Goal: Task Accomplishment & Management: Manage account settings

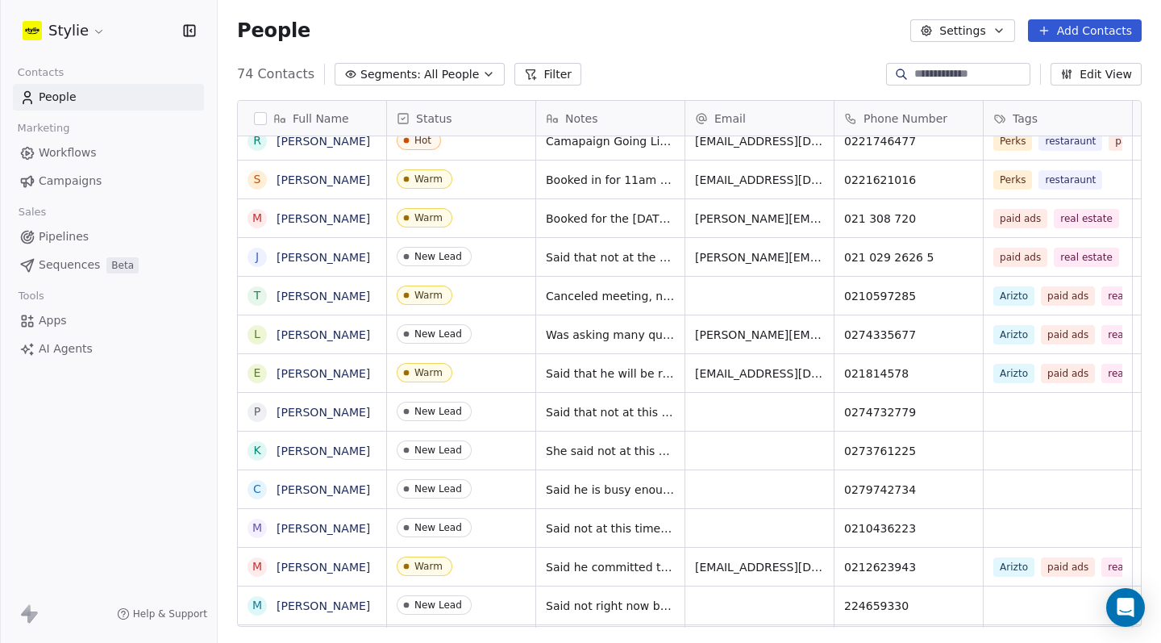
scroll to position [1687, 0]
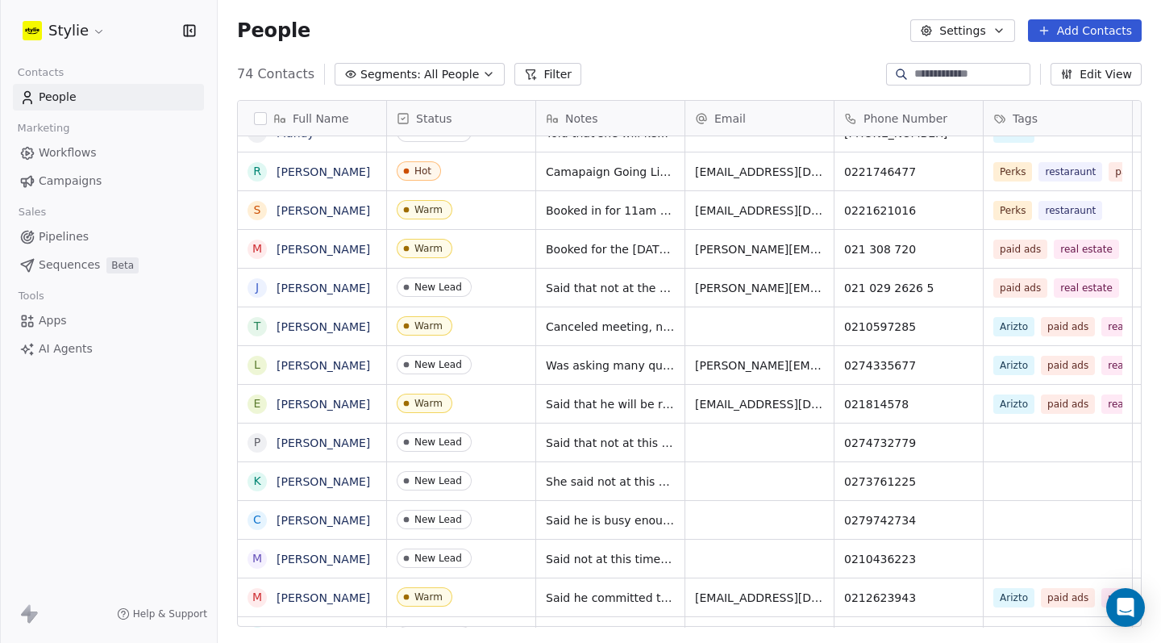
click at [69, 234] on span "Pipelines" at bounding box center [64, 236] width 50 height 17
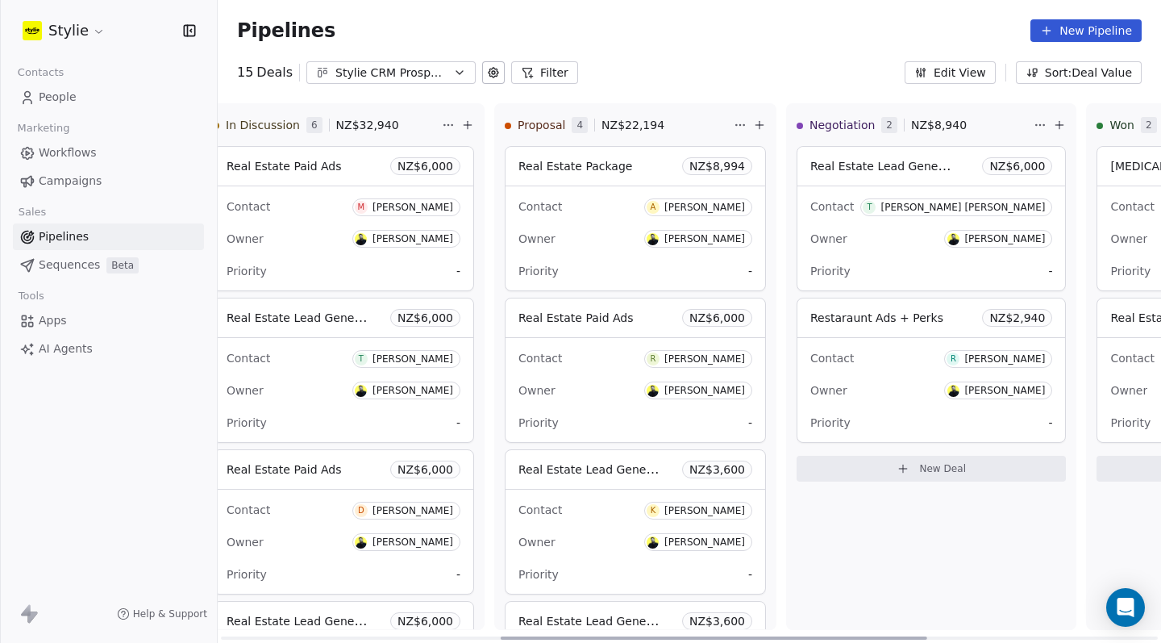
drag, startPoint x: 615, startPoint y: 638, endPoint x: 895, endPoint y: 564, distance: 289.4
click at [895, 564] on div "New Lead 0 NZ$ 0 New Deal Qualified 0 NZ$ 0 New Deal In Discussion 6 NZ$ 32,940…" at bounding box center [689, 372] width 943 height 539
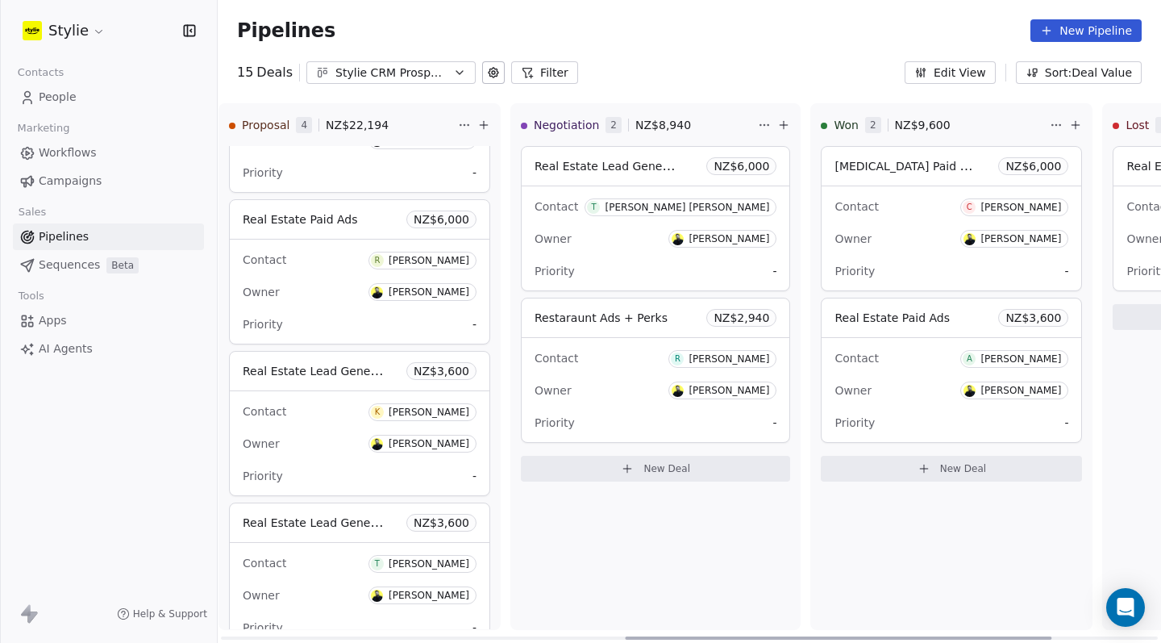
drag, startPoint x: 549, startPoint y: 634, endPoint x: 674, endPoint y: 601, distance: 129.3
click at [674, 602] on div "New Lead 0 NZ$ 0 New Deal Qualified 0 NZ$ 0 New Deal In Discussion 6 NZ$ 32,940…" at bounding box center [689, 372] width 943 height 539
click at [746, 474] on button "New Deal" at bounding box center [655, 469] width 269 height 26
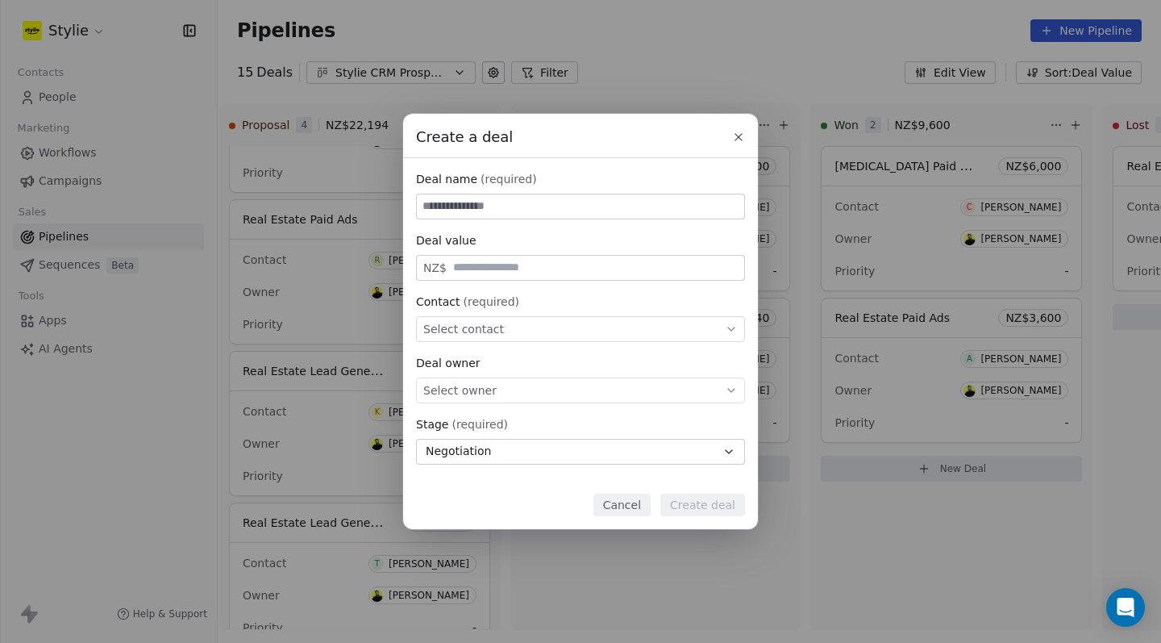
click at [613, 501] on button "Cancel" at bounding box center [621, 504] width 57 height 23
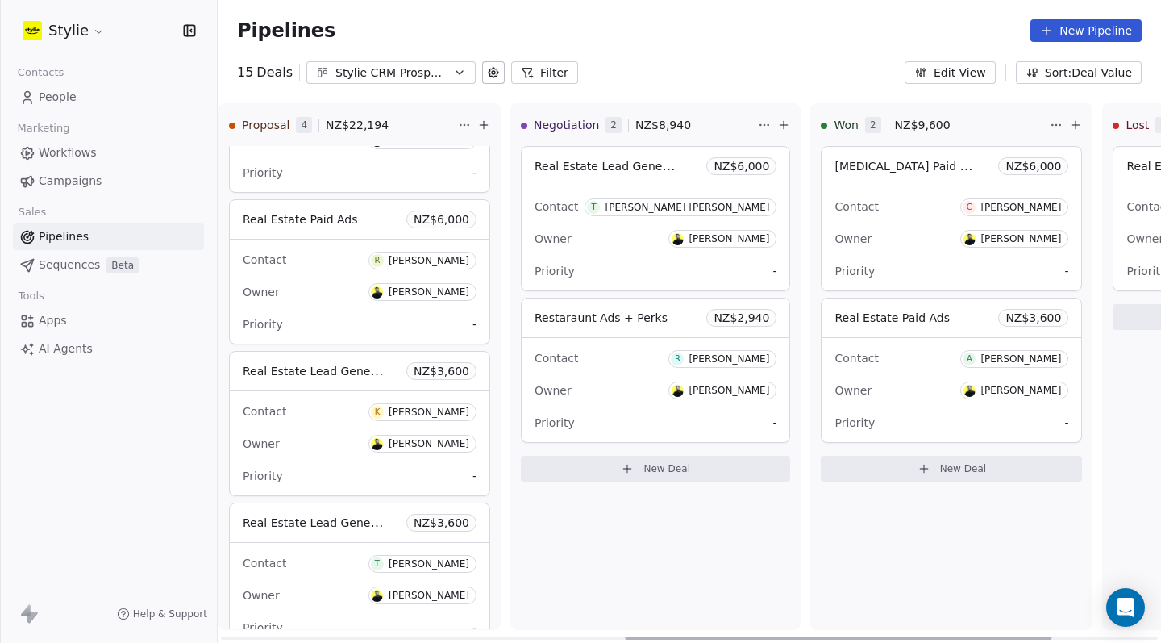
click at [632, 476] on button "New Deal" at bounding box center [655, 469] width 269 height 26
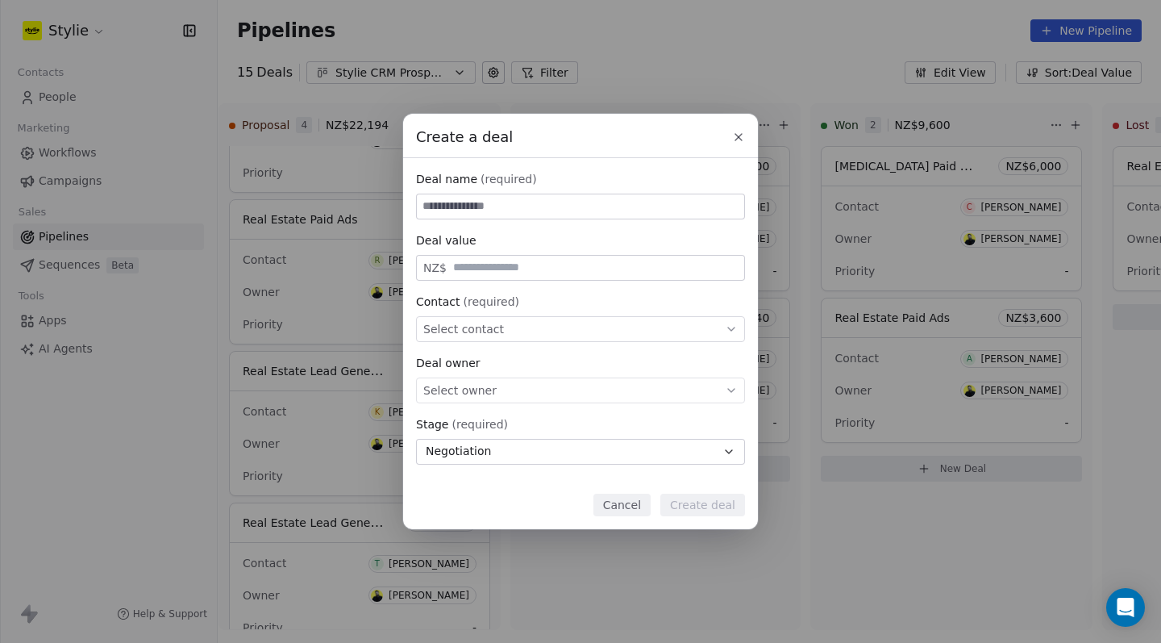
click at [748, 141] on div "Create a deal" at bounding box center [580, 131] width 355 height 34
click at [743, 139] on icon at bounding box center [738, 137] width 13 height 13
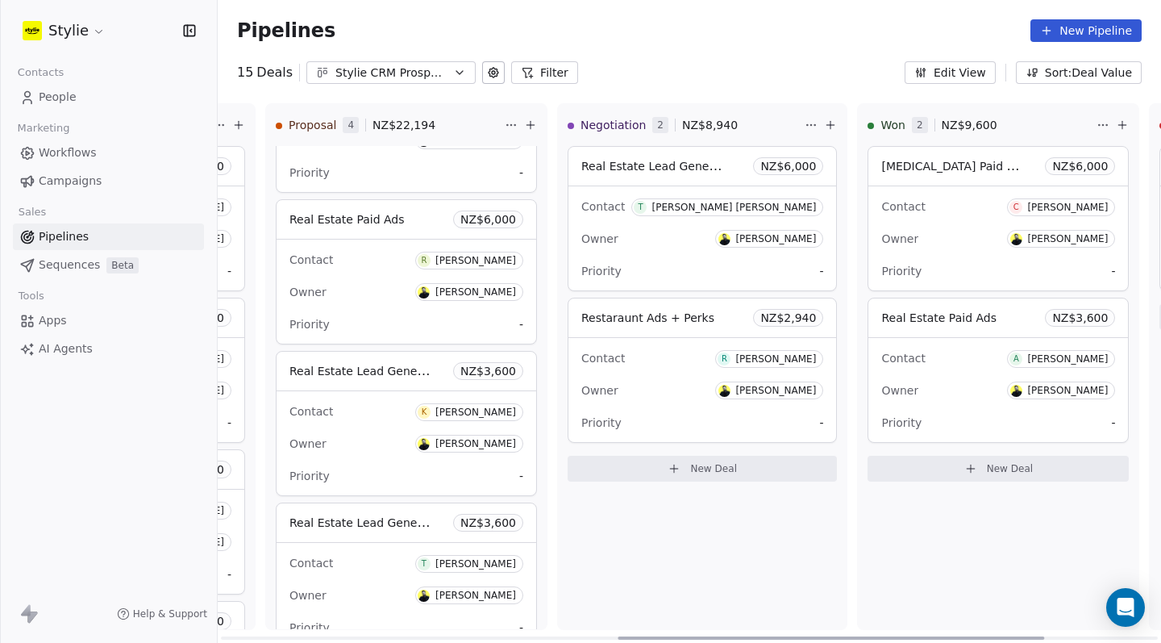
scroll to position [0, 878]
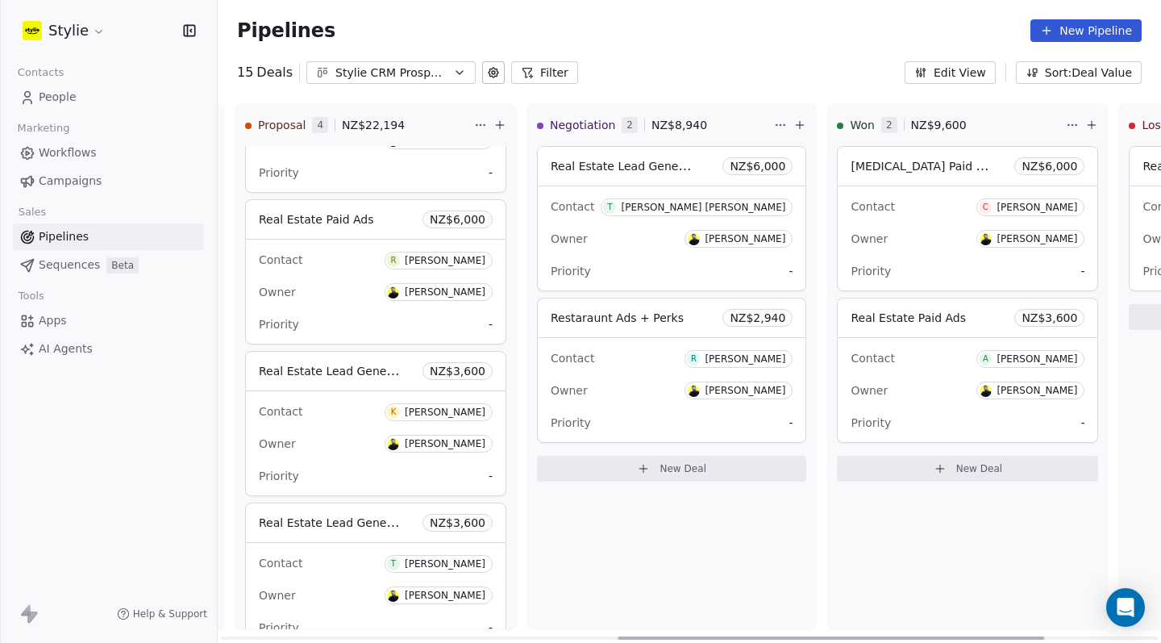
drag, startPoint x: 639, startPoint y: 637, endPoint x: 632, endPoint y: 598, distance: 39.4
click at [632, 598] on div "New Lead 0 NZ$ 0 New Deal Qualified 0 NZ$ 0 New Deal In Discussion 6 NZ$ 32,940…" at bounding box center [689, 372] width 943 height 539
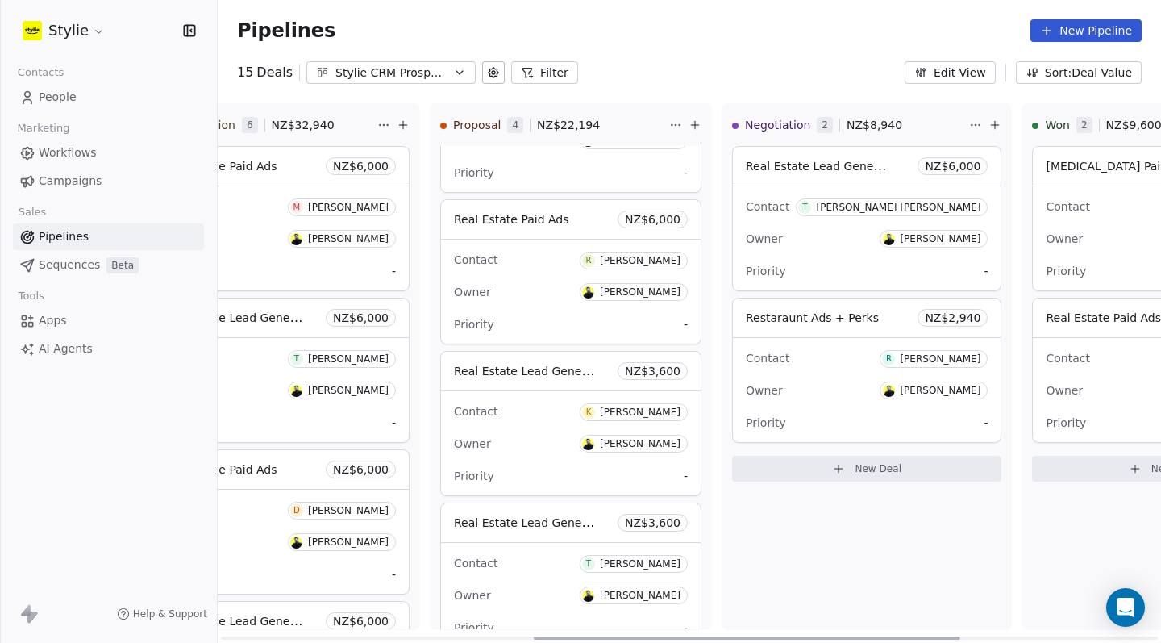
scroll to position [0, 637]
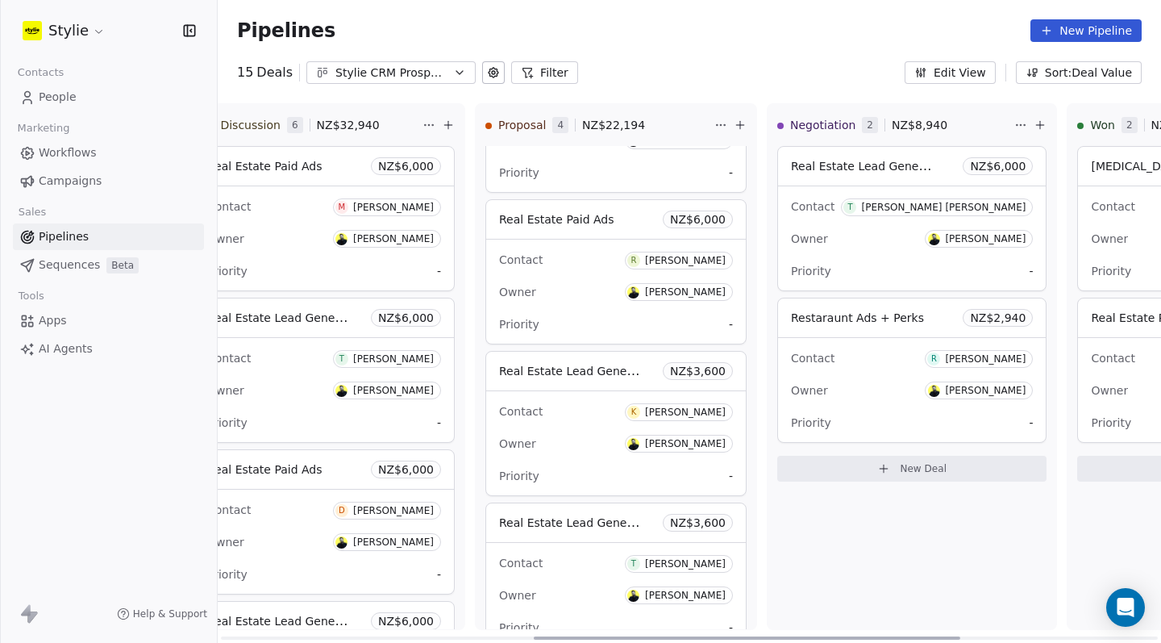
drag, startPoint x: 658, startPoint y: 639, endPoint x: 549, endPoint y: 640, distance: 108.8
click at [549, 639] on div at bounding box center [747, 637] width 426 height 3
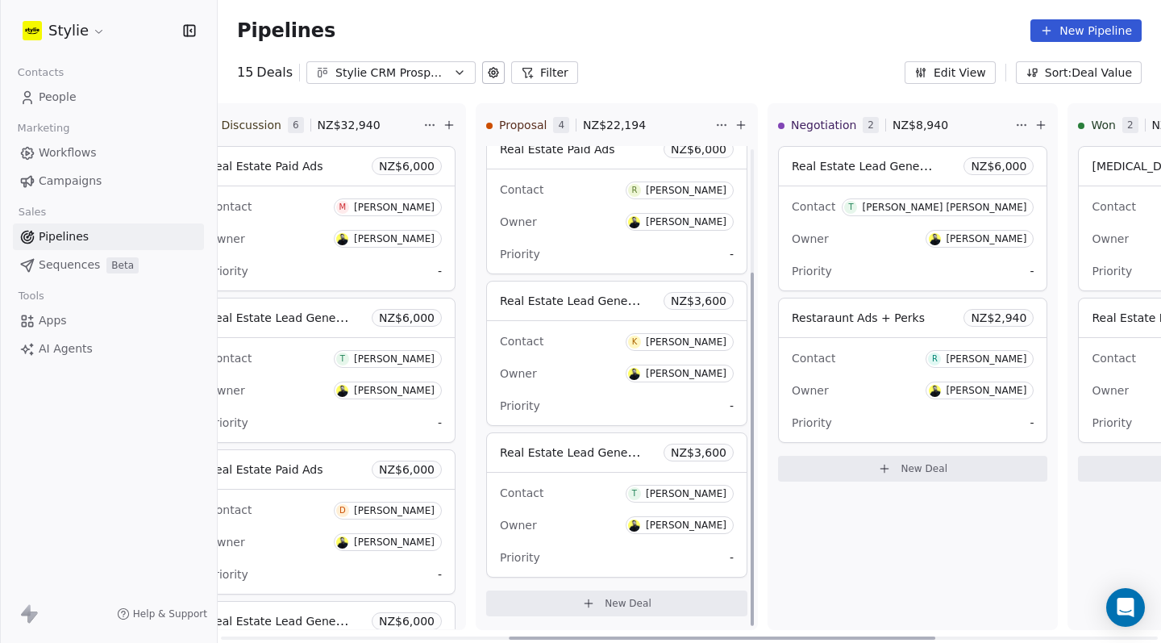
click at [571, 604] on button "New Deal" at bounding box center [616, 603] width 261 height 26
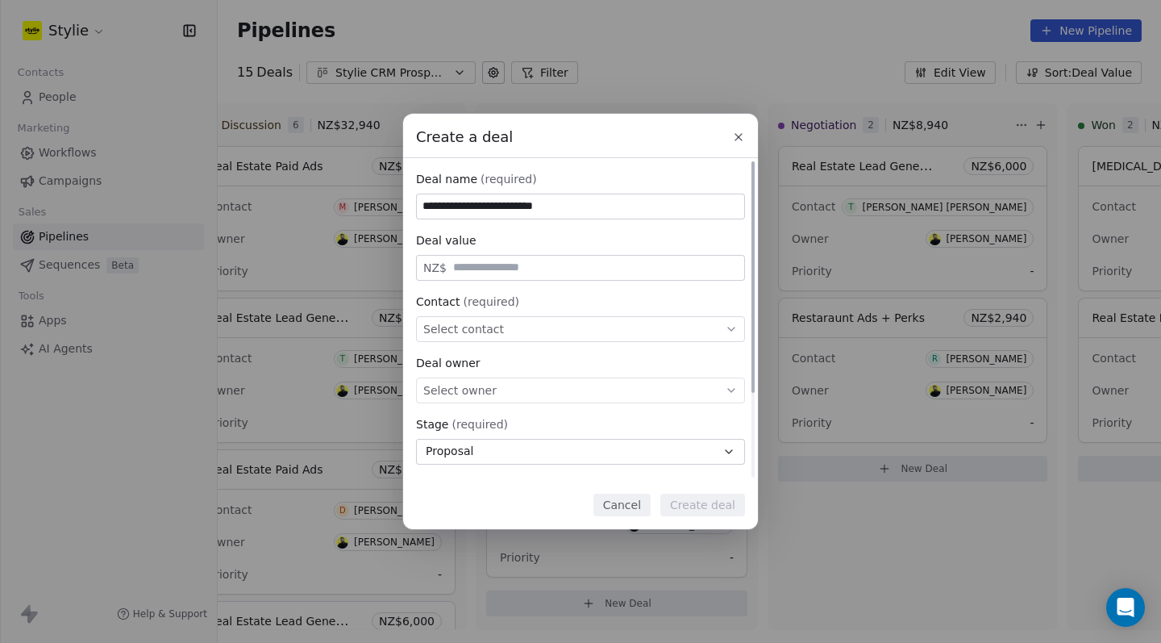
type input "**********"
type input "*****"
click at [580, 325] on div "Select contact" at bounding box center [580, 329] width 329 height 26
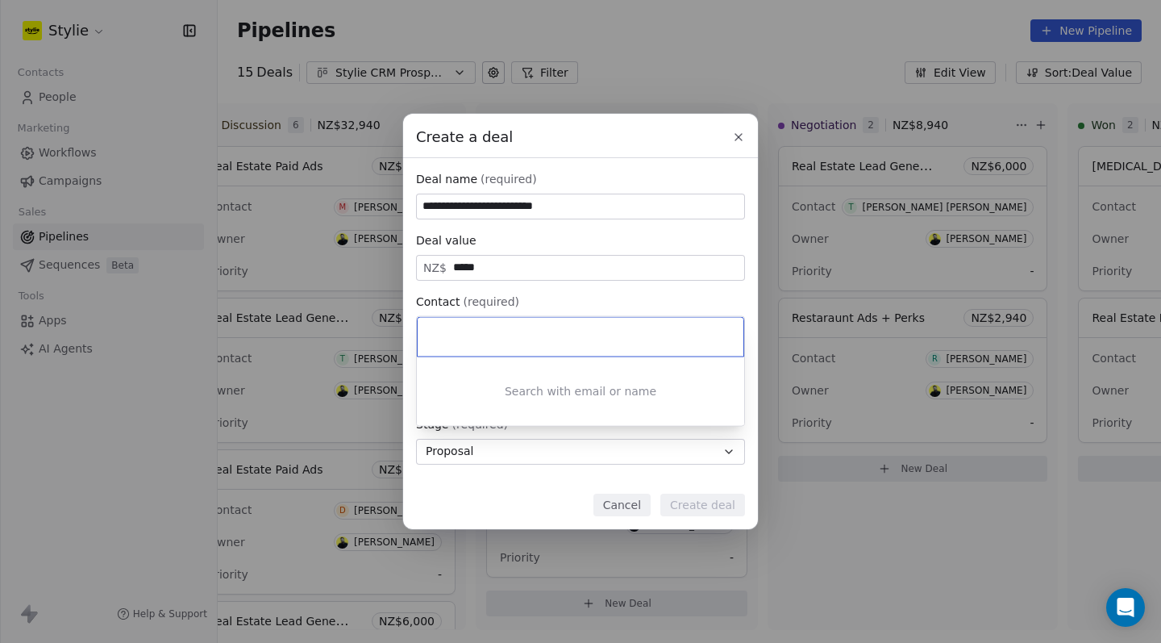
click at [603, 306] on div "**********" at bounding box center [580, 321] width 1161 height 414
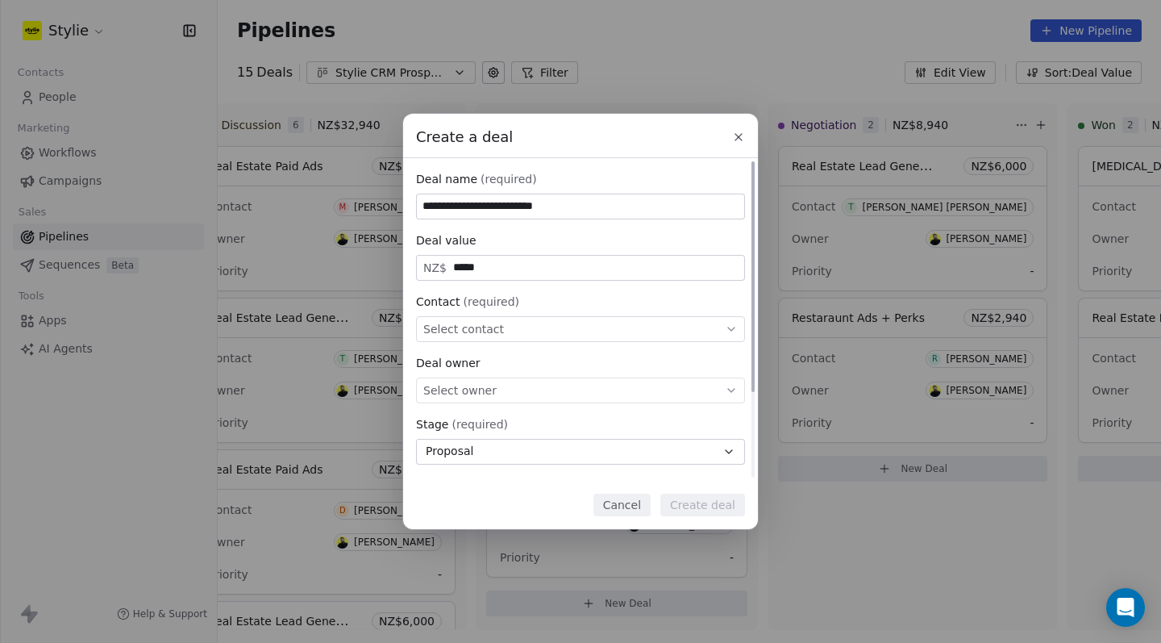
click at [581, 324] on div "Select contact" at bounding box center [580, 329] width 329 height 26
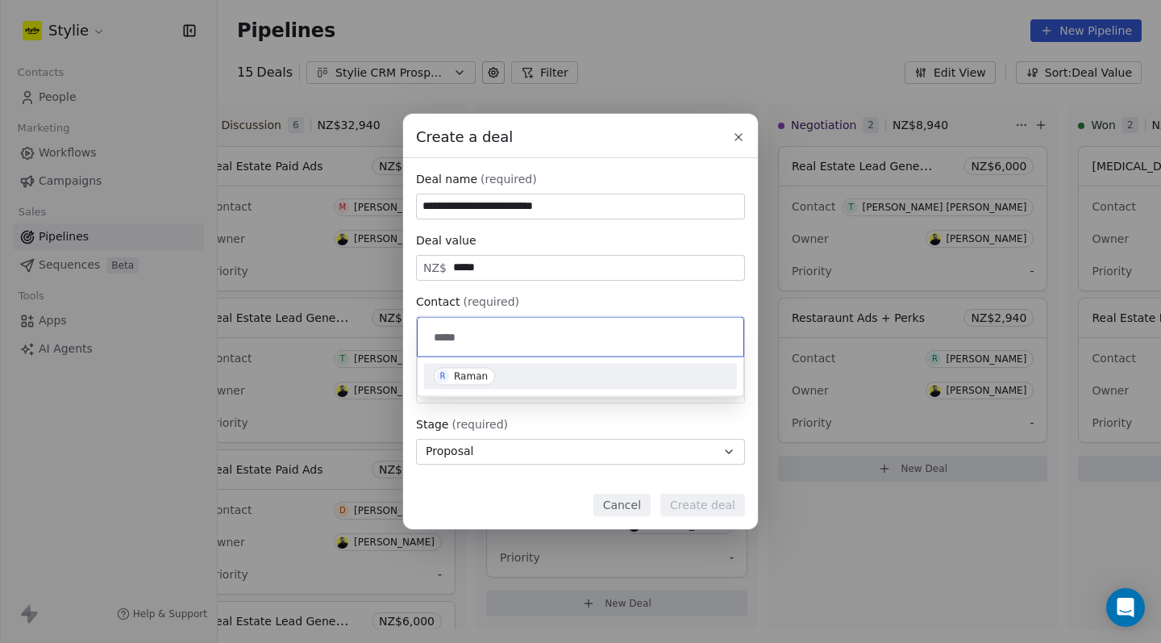
type input "*****"
click at [484, 371] on div "Raman" at bounding box center [471, 376] width 34 height 11
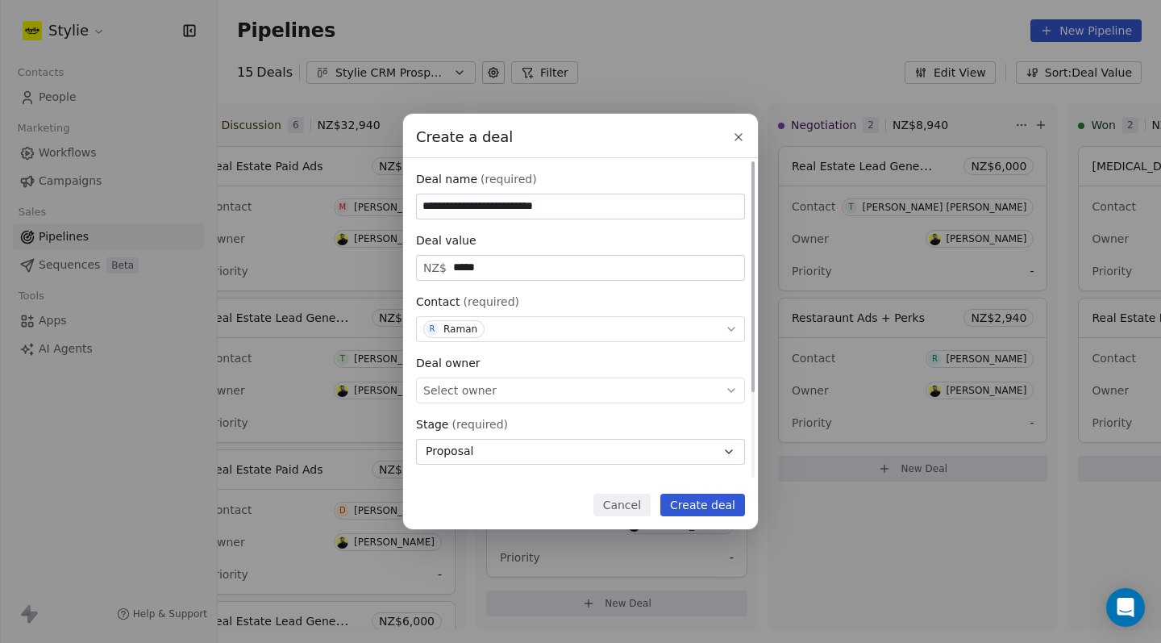
click at [510, 392] on div "Select owner" at bounding box center [580, 390] width 329 height 26
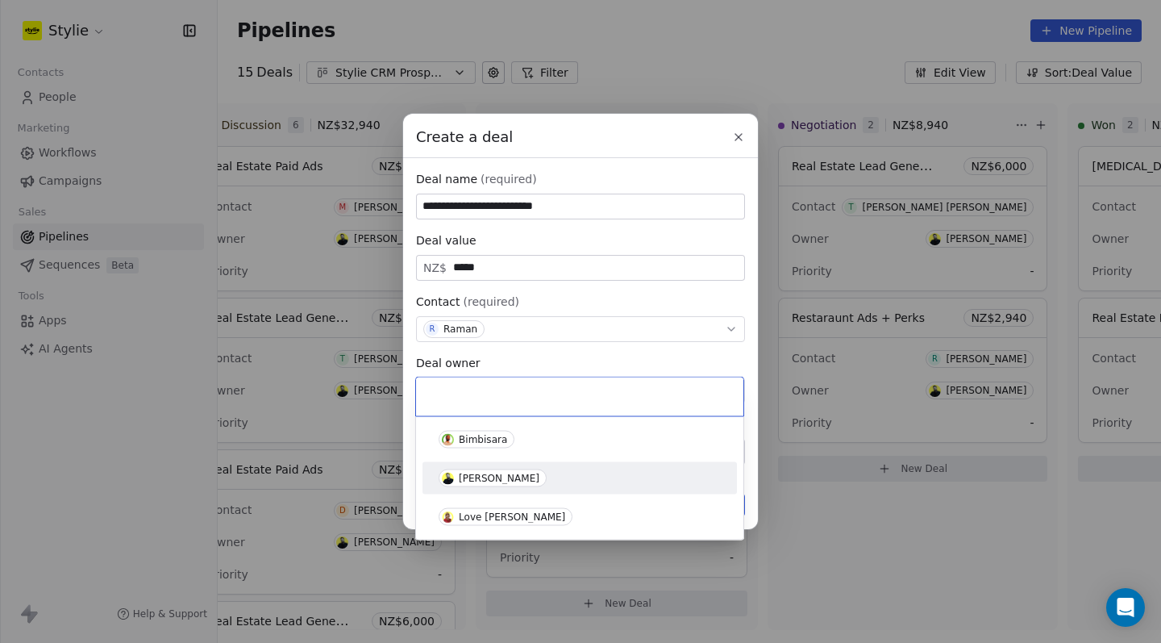
click at [530, 479] on div "[PERSON_NAME]" at bounding box center [580, 478] width 282 height 18
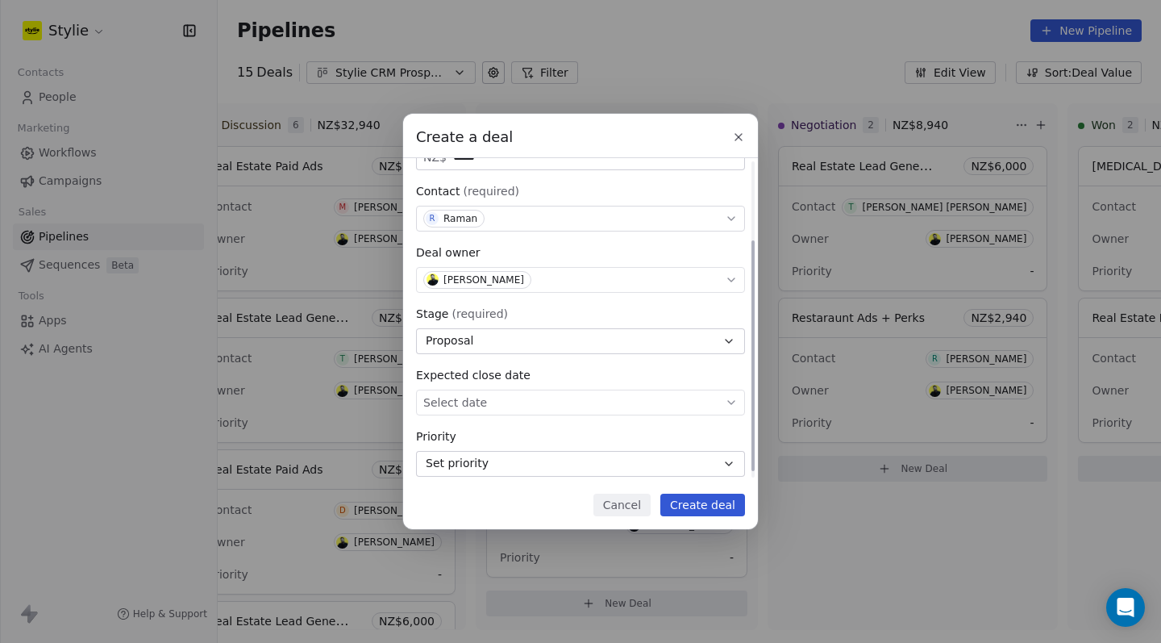
scroll to position [119, 0]
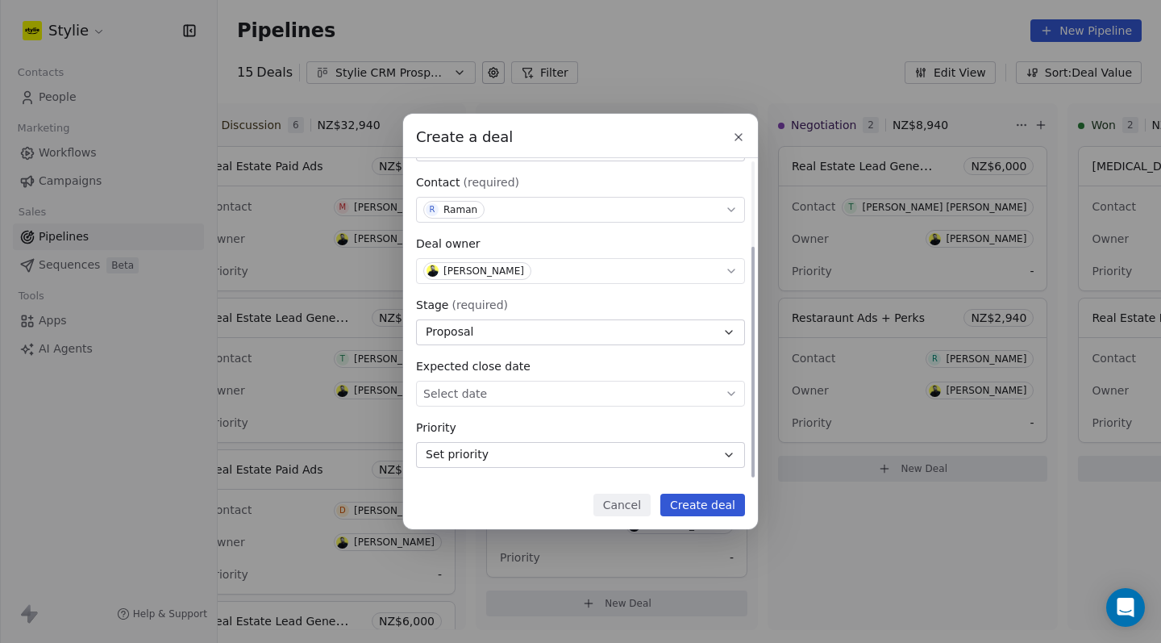
click at [523, 406] on div "**********" at bounding box center [580, 260] width 329 height 416
click at [522, 398] on body "Stylie Contacts People Marketing Workflows Campaigns Sales Pipelines Sequences …" at bounding box center [580, 321] width 1161 height 643
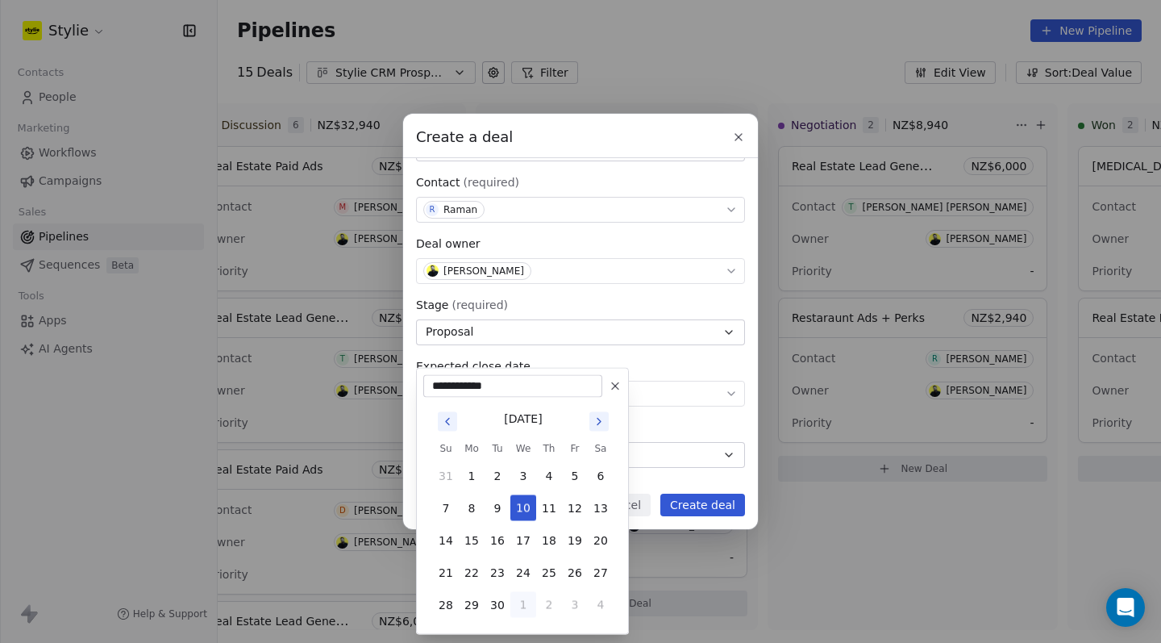
click at [525, 608] on button "1" at bounding box center [523, 605] width 26 height 26
type input "**********"
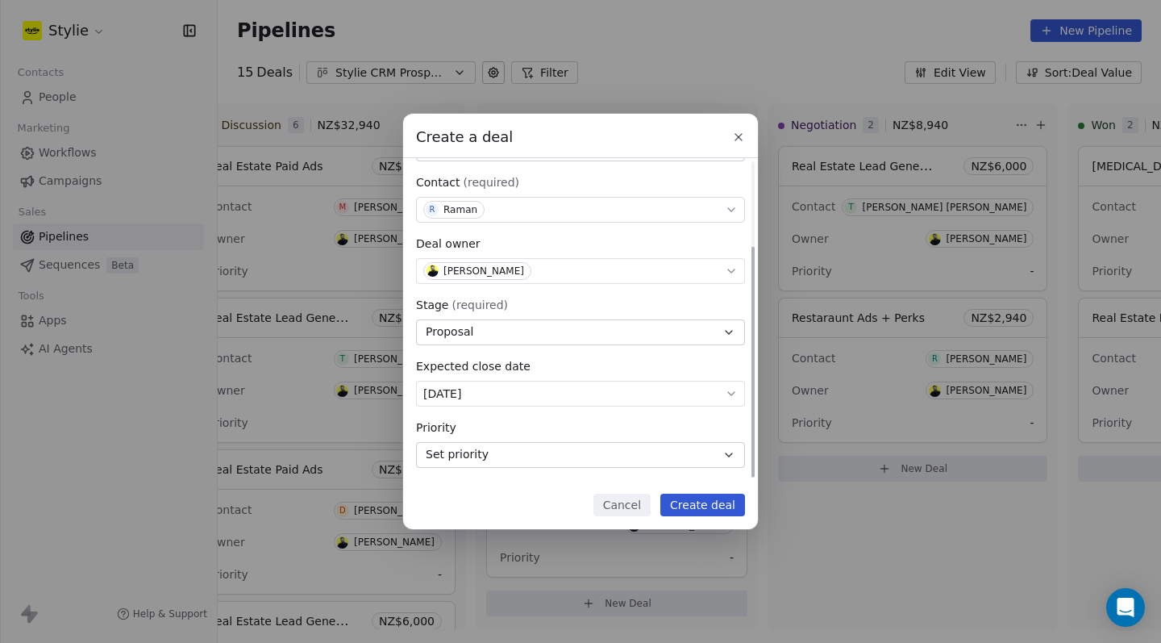
click at [651, 463] on button "Set priority" at bounding box center [580, 455] width 329 height 26
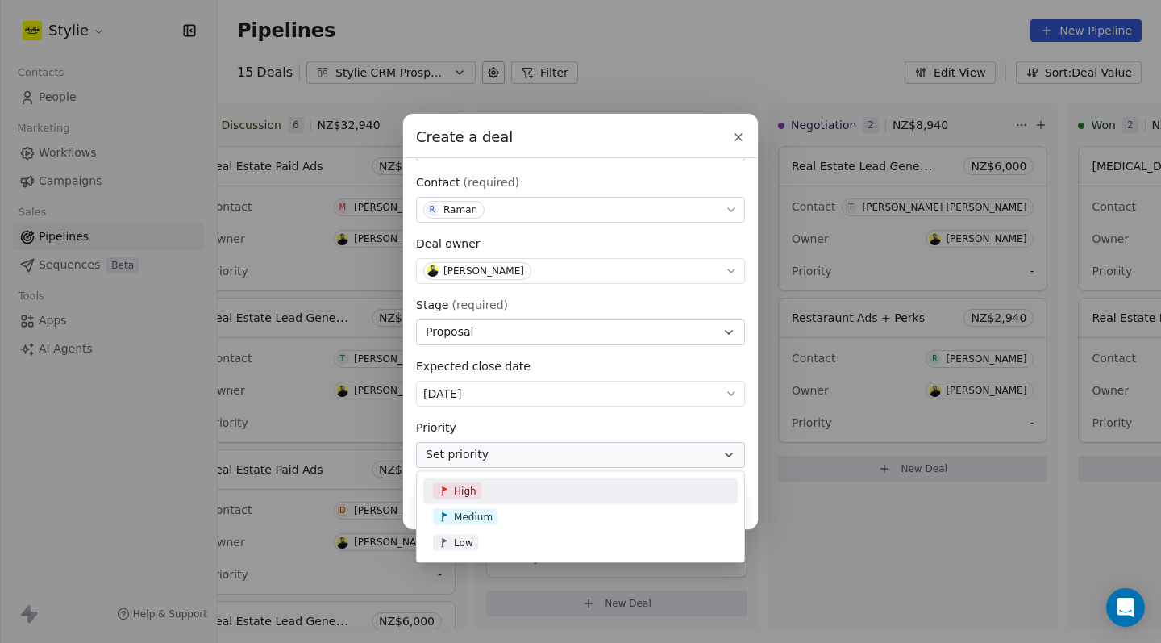
click at [543, 499] on div "High" at bounding box center [580, 491] width 314 height 26
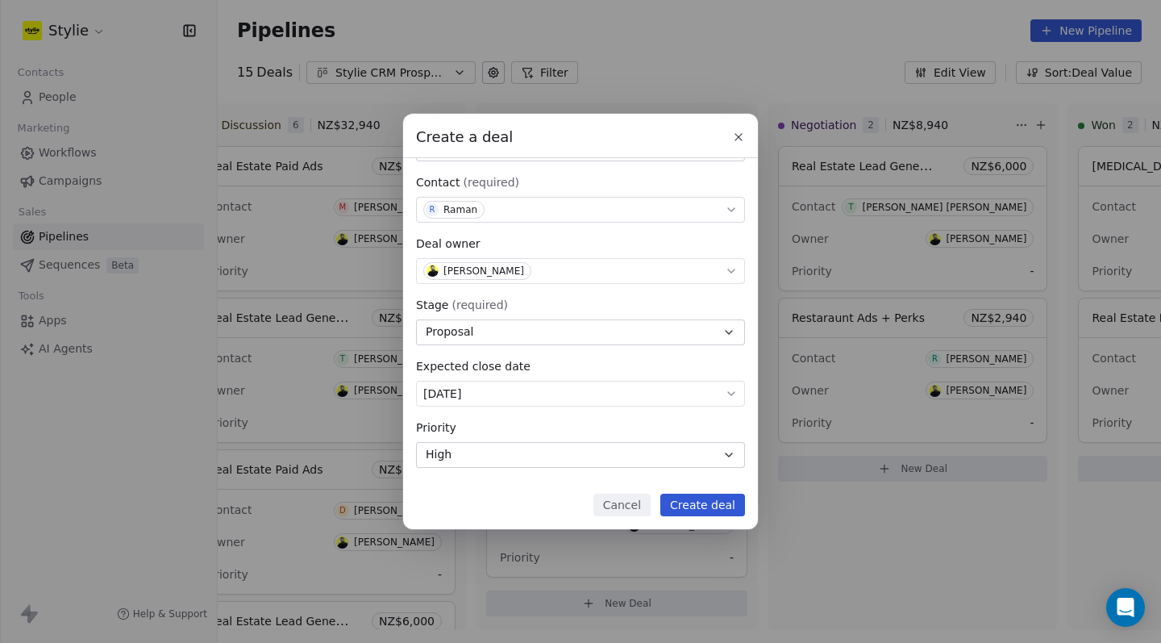
click at [715, 505] on button "Create deal" at bounding box center [702, 504] width 85 height 23
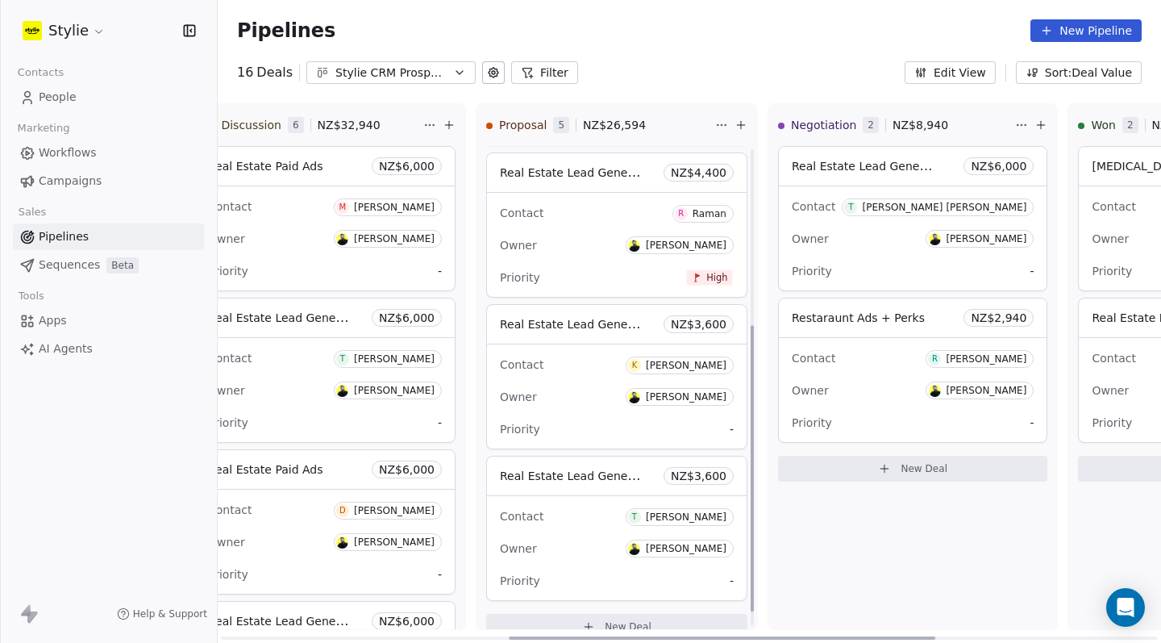
scroll to position [320, 0]
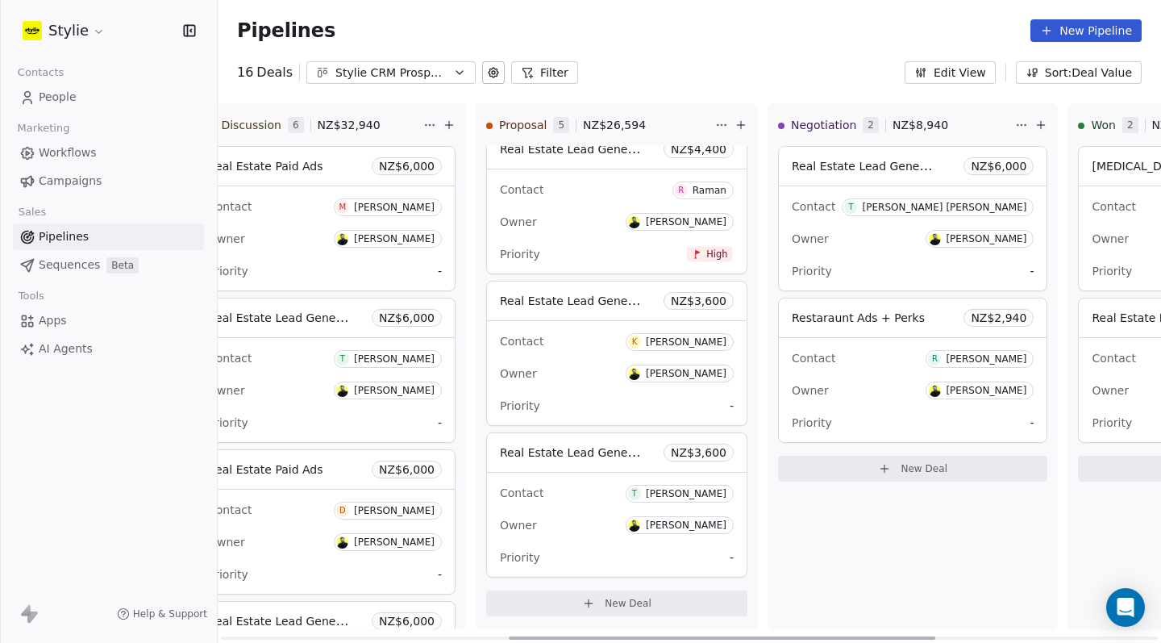
click at [994, 282] on div "Priority -" at bounding box center [913, 271] width 242 height 26
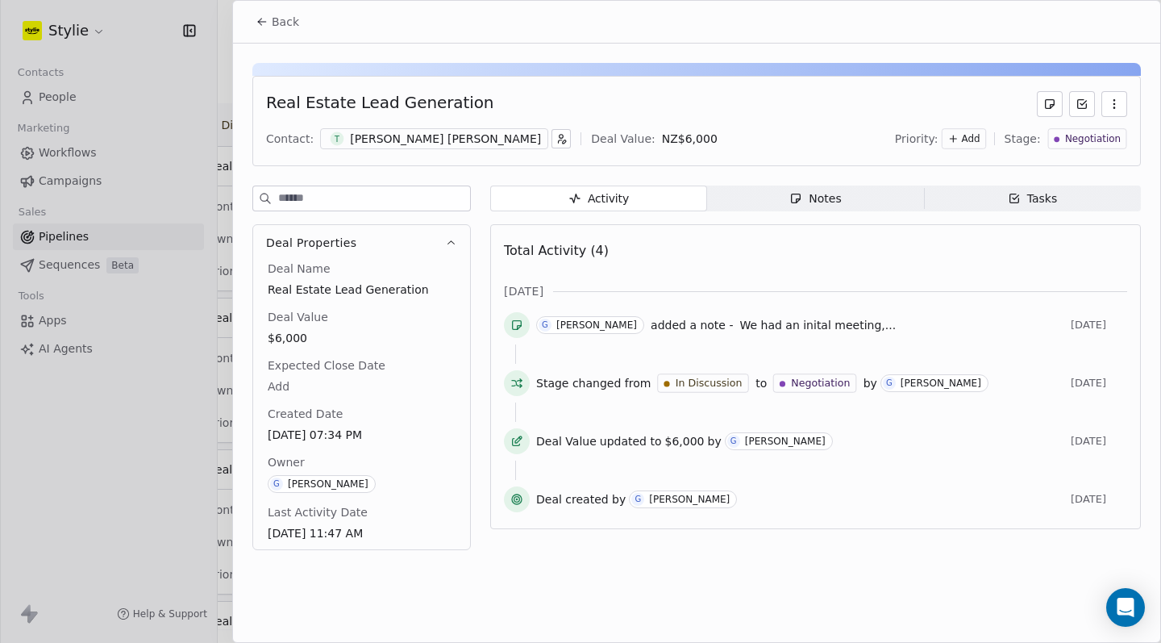
click at [974, 143] on span "Add" at bounding box center [971, 139] width 19 height 14
click at [941, 178] on span "High" at bounding box center [945, 172] width 23 height 13
click at [246, 19] on button "Back" at bounding box center [277, 21] width 63 height 29
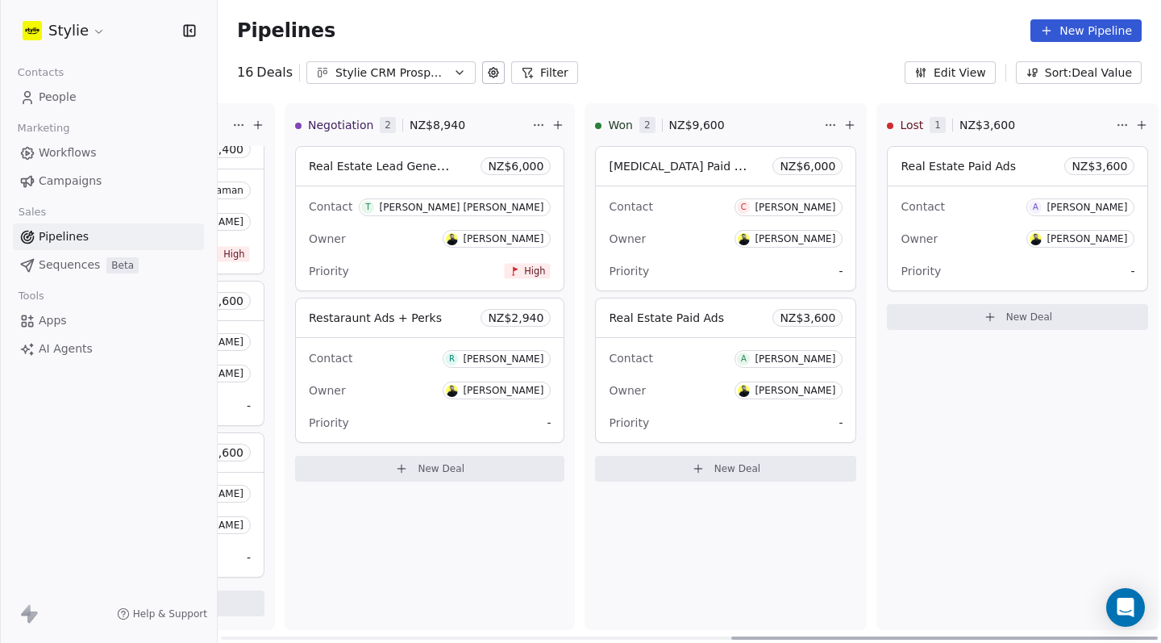
scroll to position [0, 1129]
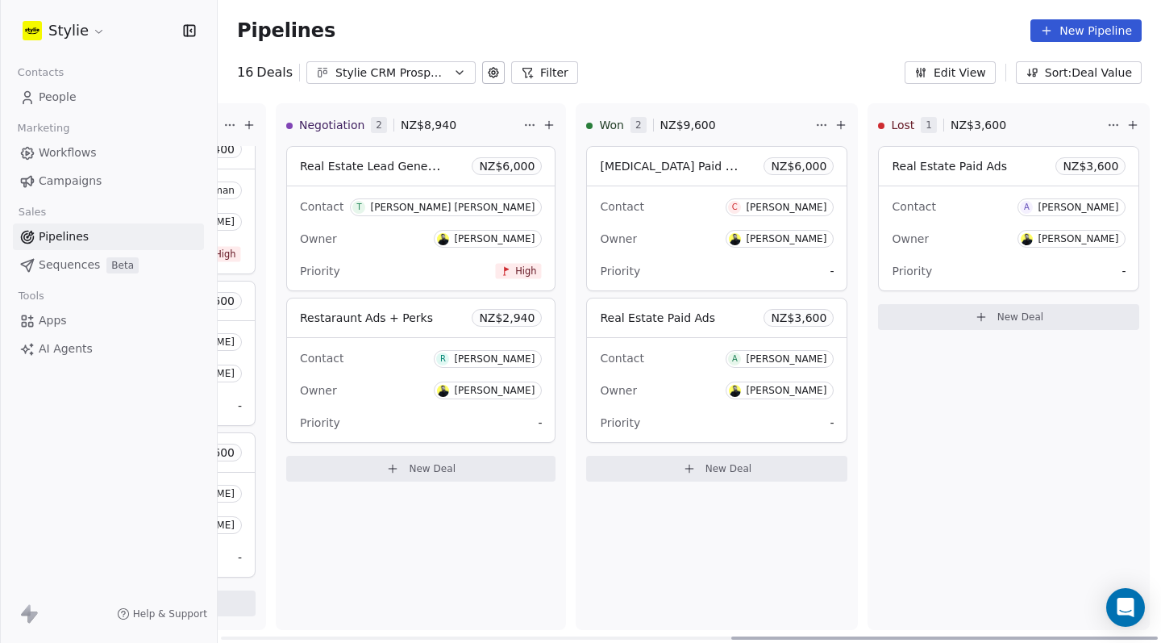
drag, startPoint x: 763, startPoint y: 640, endPoint x: 1021, endPoint y: 641, distance: 258.0
click at [1013, 637] on div at bounding box center [944, 637] width 426 height 3
drag, startPoint x: 813, startPoint y: 639, endPoint x: 897, endPoint y: 627, distance: 83.8
click at [897, 627] on div "New Lead 0 NZ$ 0 New Deal Qualified 0 NZ$ 0 New Deal In Discussion 6 NZ$ 32,940…" at bounding box center [689, 372] width 943 height 539
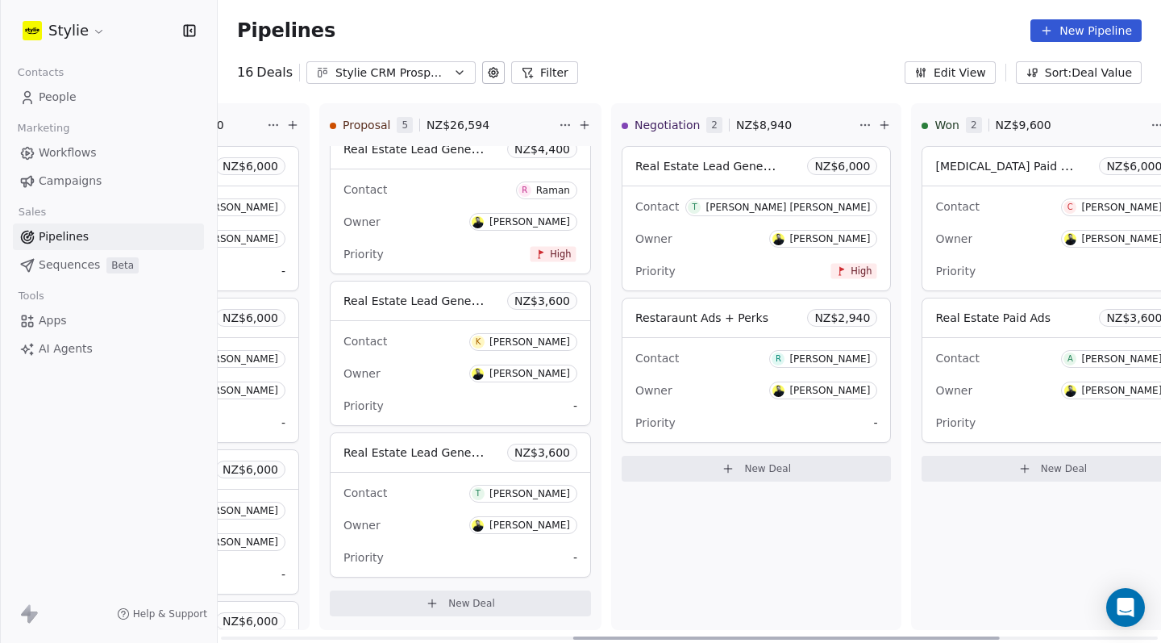
scroll to position [0, 726]
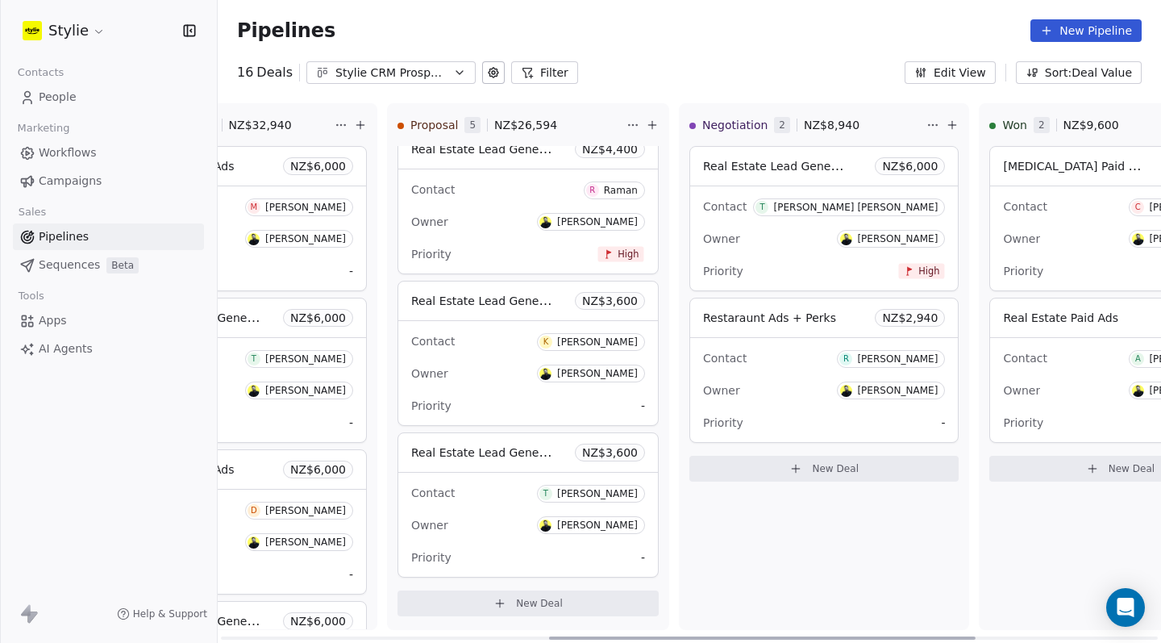
drag, startPoint x: 826, startPoint y: 635, endPoint x: 639, endPoint y: 612, distance: 188.5
click at [643, 623] on div "New Lead 0 NZ$ 0 New Deal Qualified 0 NZ$ 0 New Deal In Discussion 6 NZ$ 32,940…" at bounding box center [689, 372] width 943 height 539
click at [94, 97] on link "People" at bounding box center [108, 97] width 191 height 27
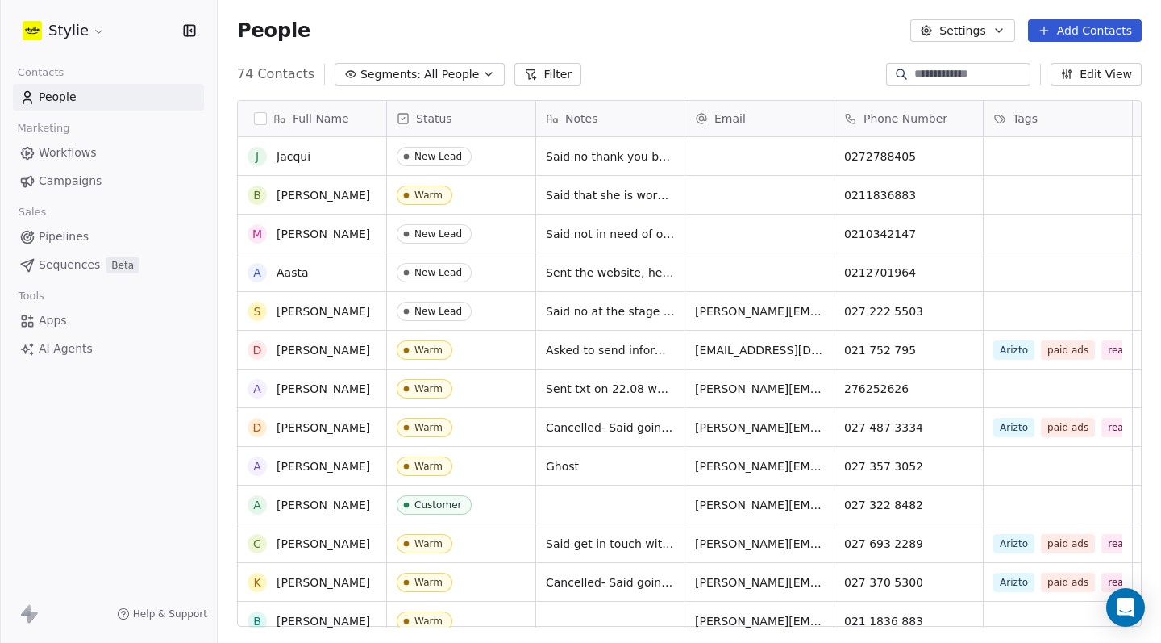
scroll to position [2373, 0]
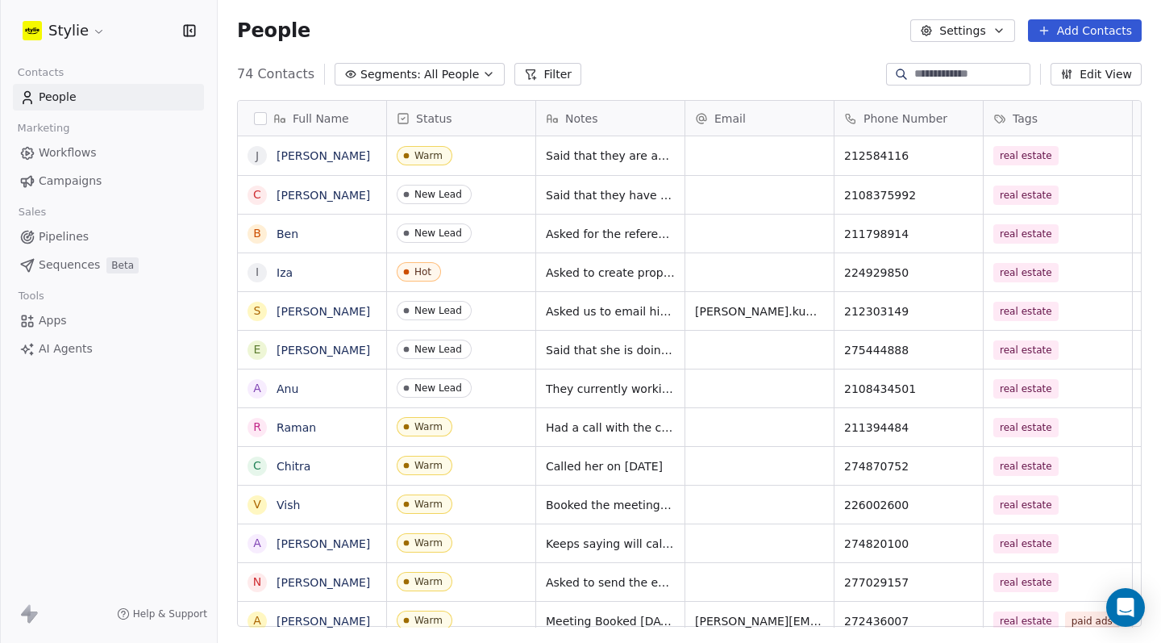
click at [102, 235] on link "Pipelines" at bounding box center [108, 236] width 191 height 27
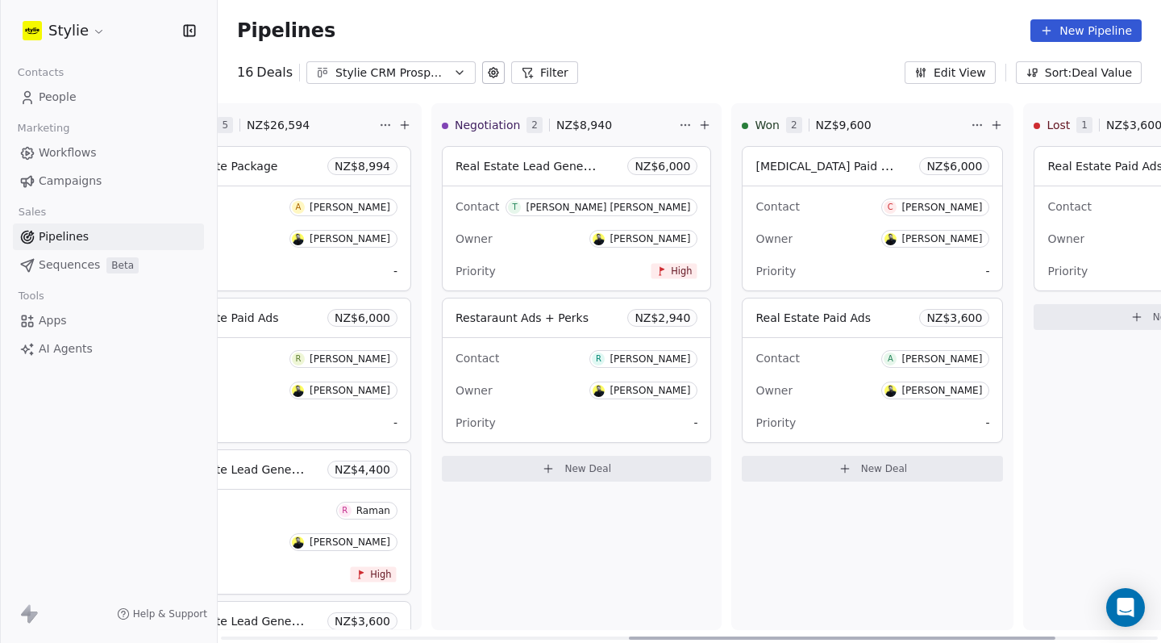
drag, startPoint x: 611, startPoint y: 642, endPoint x: 1071, endPoint y: 642, distance: 459.5
click at [1055, 639] on div at bounding box center [842, 637] width 426 height 3
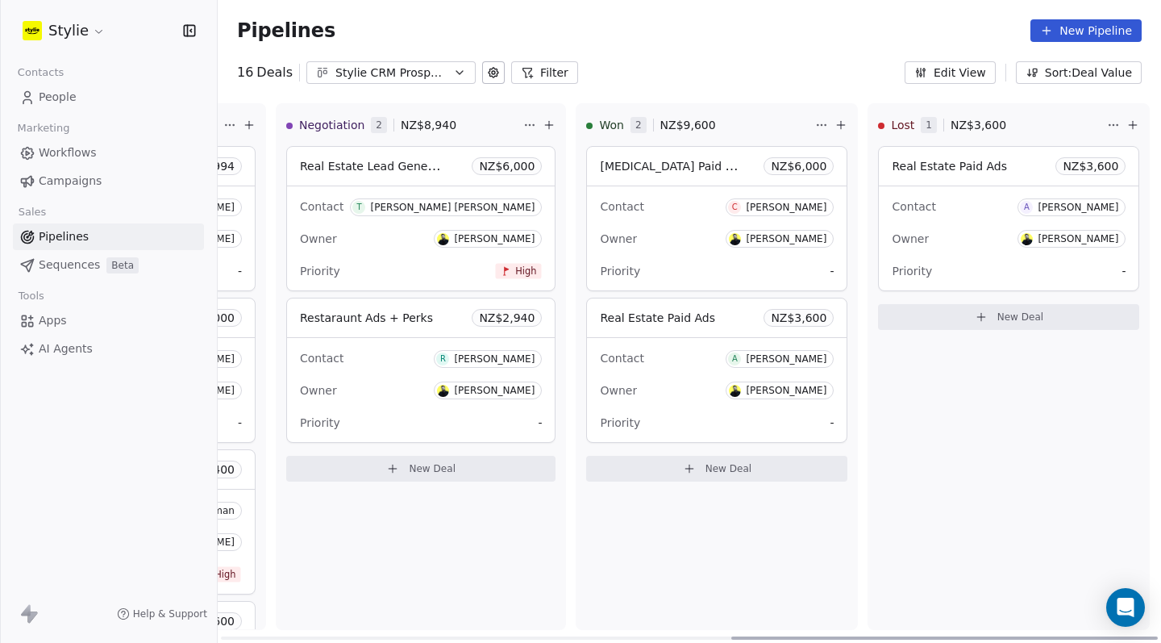
drag, startPoint x: 830, startPoint y: 642, endPoint x: 953, endPoint y: 642, distance: 123.3
click at [953, 639] on div at bounding box center [944, 637] width 426 height 3
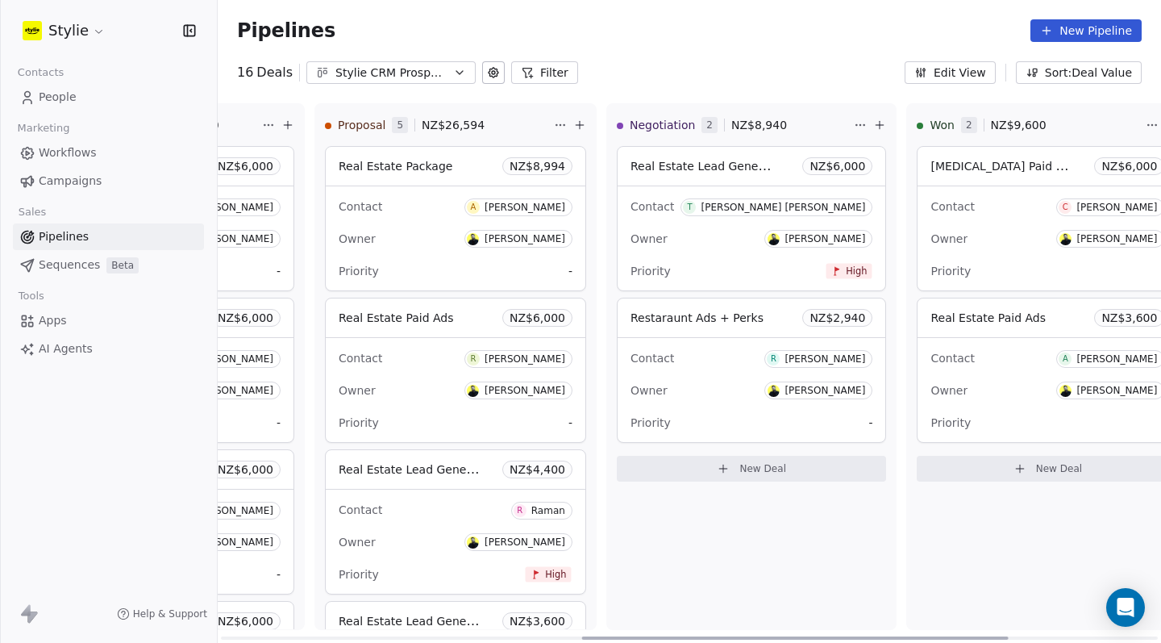
drag, startPoint x: 769, startPoint y: 634, endPoint x: 618, endPoint y: 610, distance: 153.4
click at [620, 615] on div "New Lead 0 NZ$ 0 New Deal Qualified 0 NZ$ 0 New Deal In Discussion 6 NZ$ 32,940…" at bounding box center [689, 372] width 943 height 539
click at [448, 259] on div "Priority -" at bounding box center [456, 271] width 234 height 26
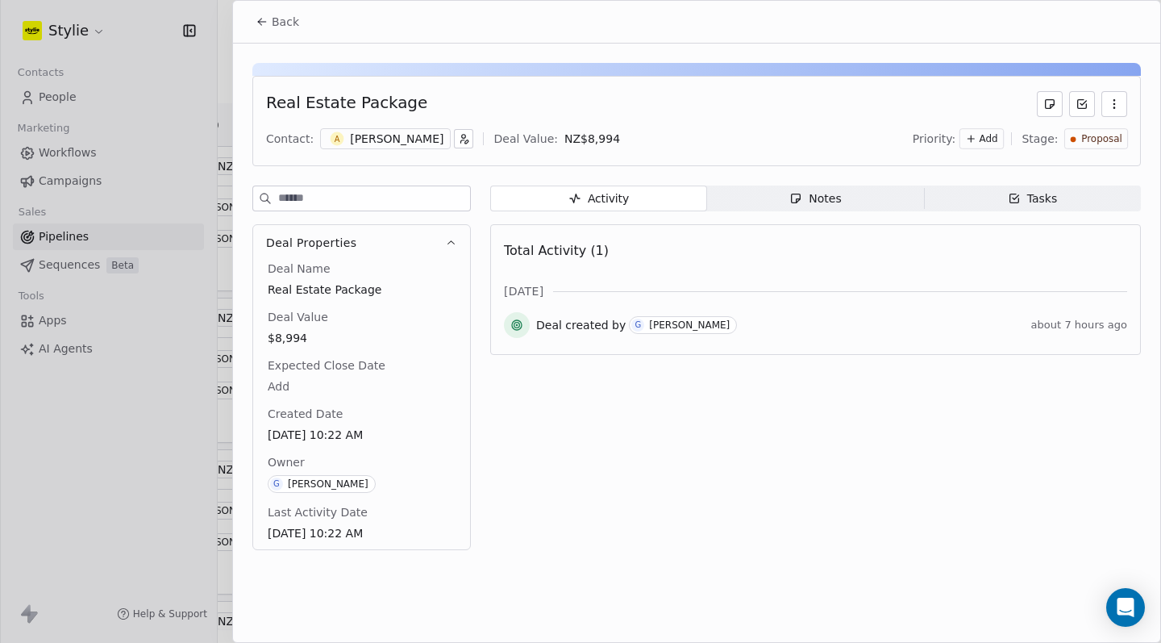
click at [998, 142] on span "Add" at bounding box center [989, 139] width 19 height 14
click at [962, 172] on span "High" at bounding box center [961, 172] width 23 height 13
click at [229, 94] on div at bounding box center [580, 321] width 1161 height 643
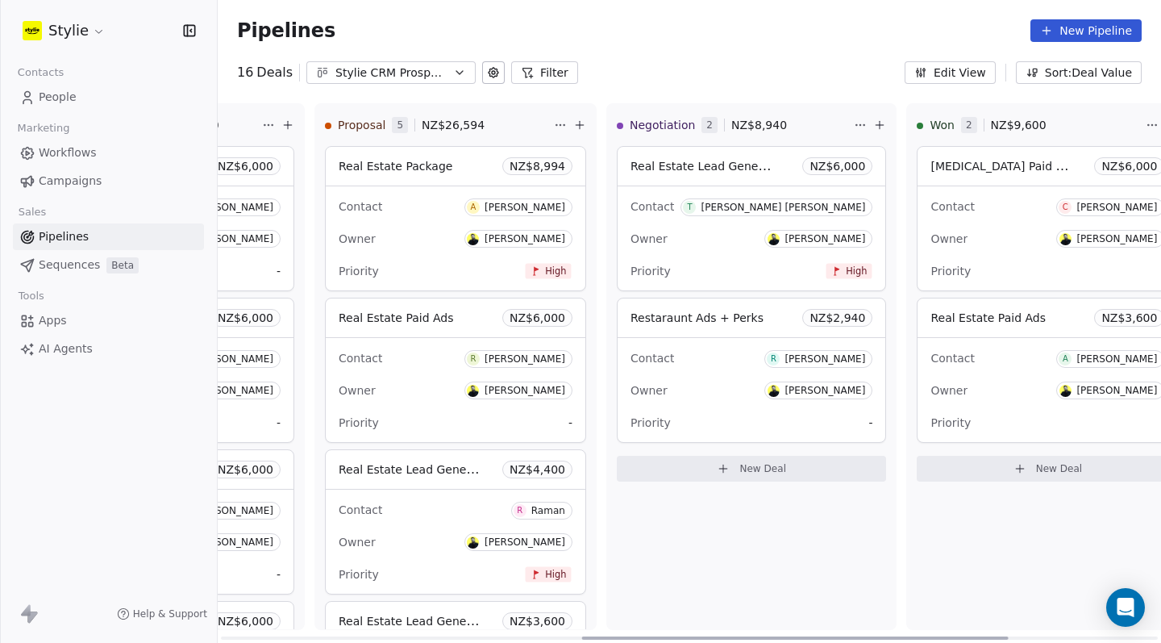
click at [413, 173] on span "Real Estate Package" at bounding box center [396, 166] width 114 height 13
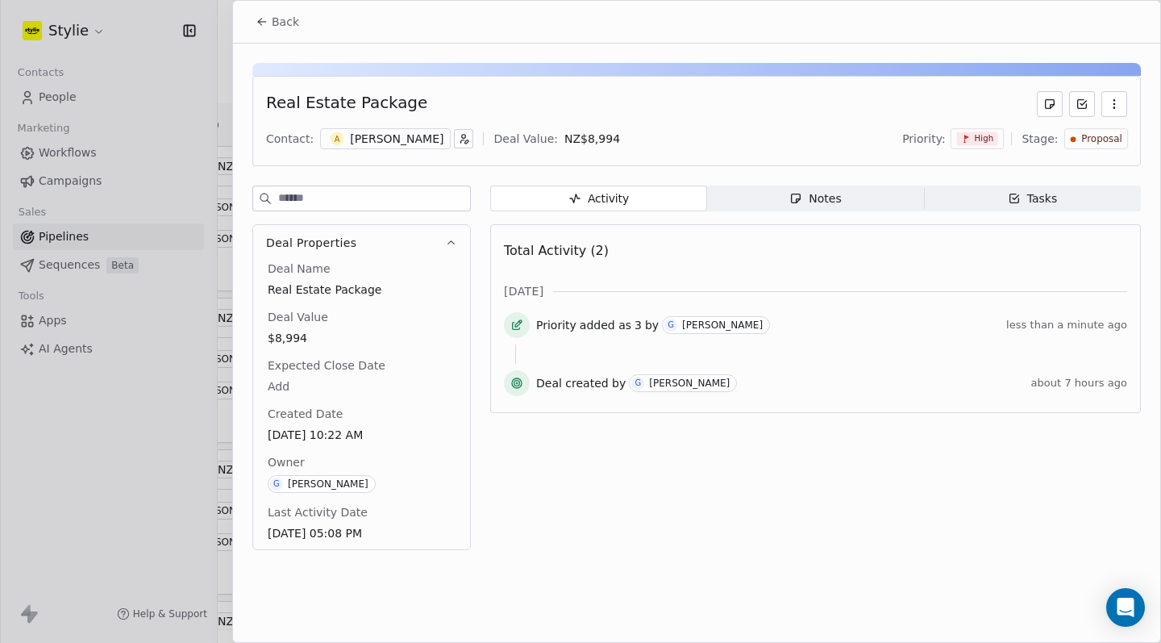
click at [227, 371] on div at bounding box center [580, 321] width 1161 height 643
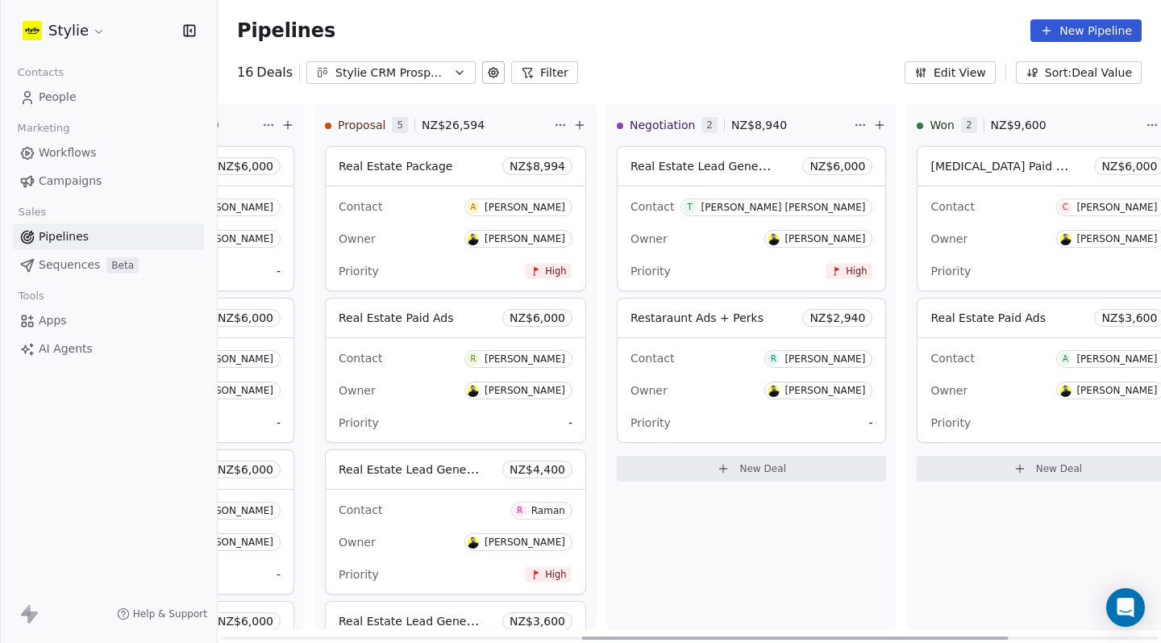
click at [535, 207] on div "[PERSON_NAME]" at bounding box center [525, 207] width 81 height 11
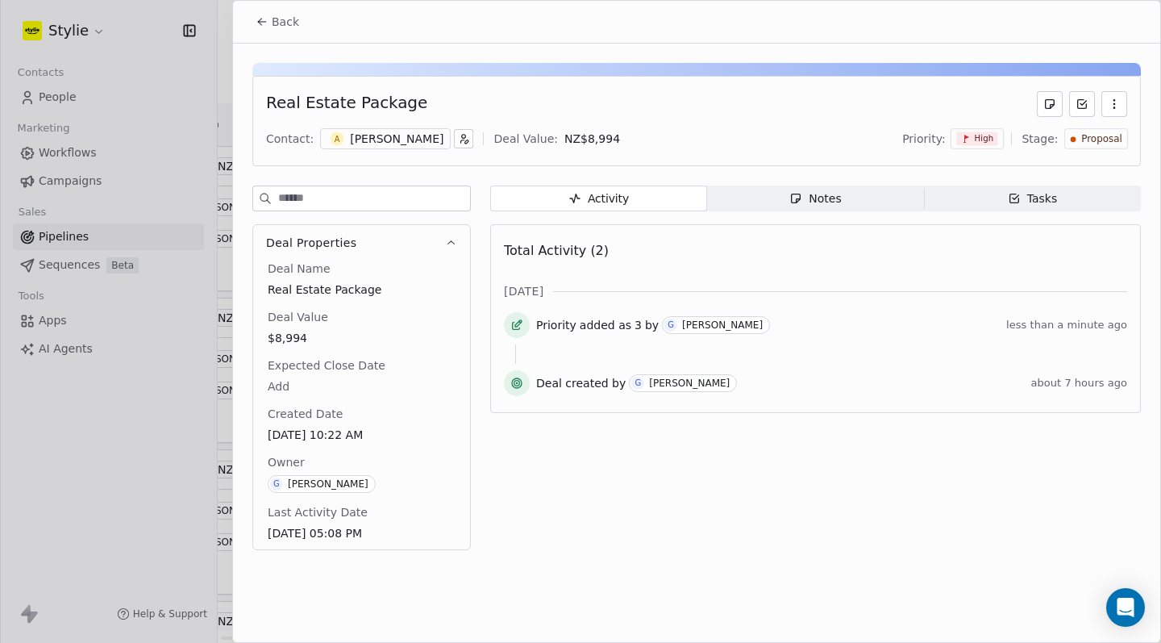
click at [227, 265] on div at bounding box center [580, 321] width 1161 height 643
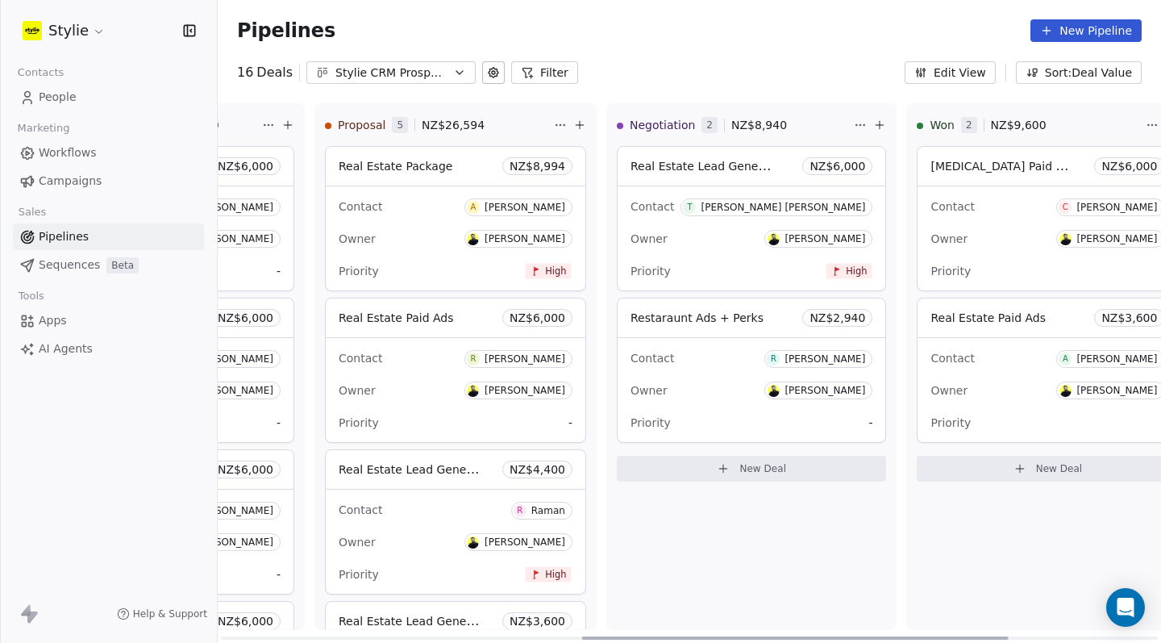
click at [523, 363] on div "[PERSON_NAME]" at bounding box center [525, 358] width 81 height 11
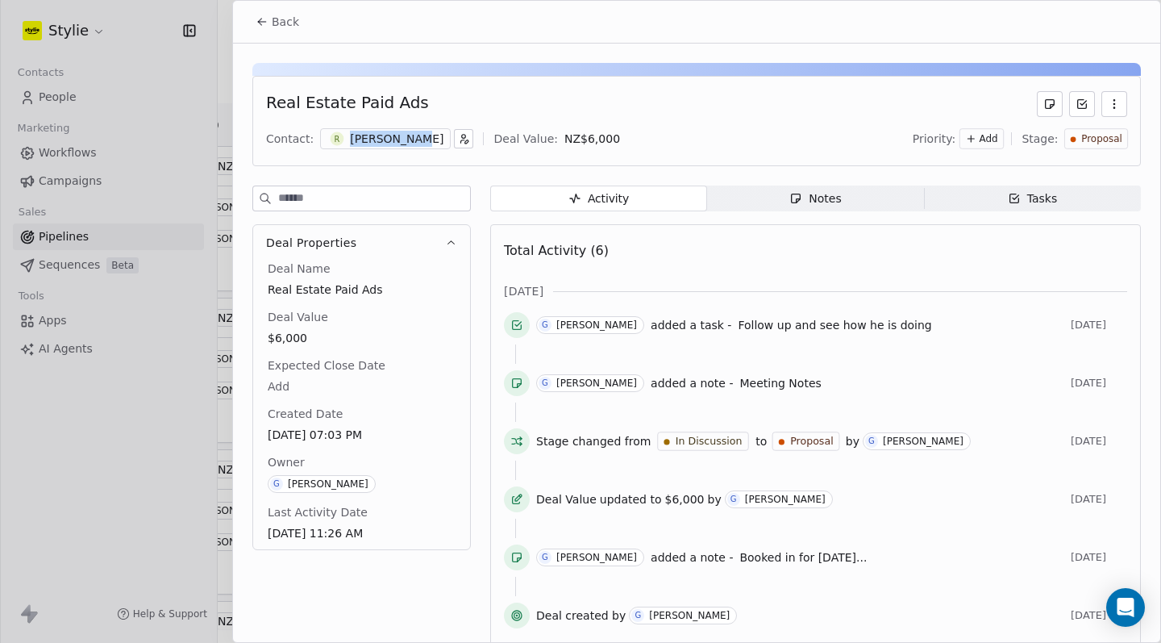
drag, startPoint x: 345, startPoint y: 139, endPoint x: 390, endPoint y: 151, distance: 46.5
click at [390, 151] on div "Real Estate Paid Ads Contact: R [PERSON_NAME] Deal Value: NZ$ 6,000 Priority: A…" at bounding box center [696, 121] width 888 height 90
copy div "[PERSON_NAME]"
